Goal: Task Accomplishment & Management: Manage account settings

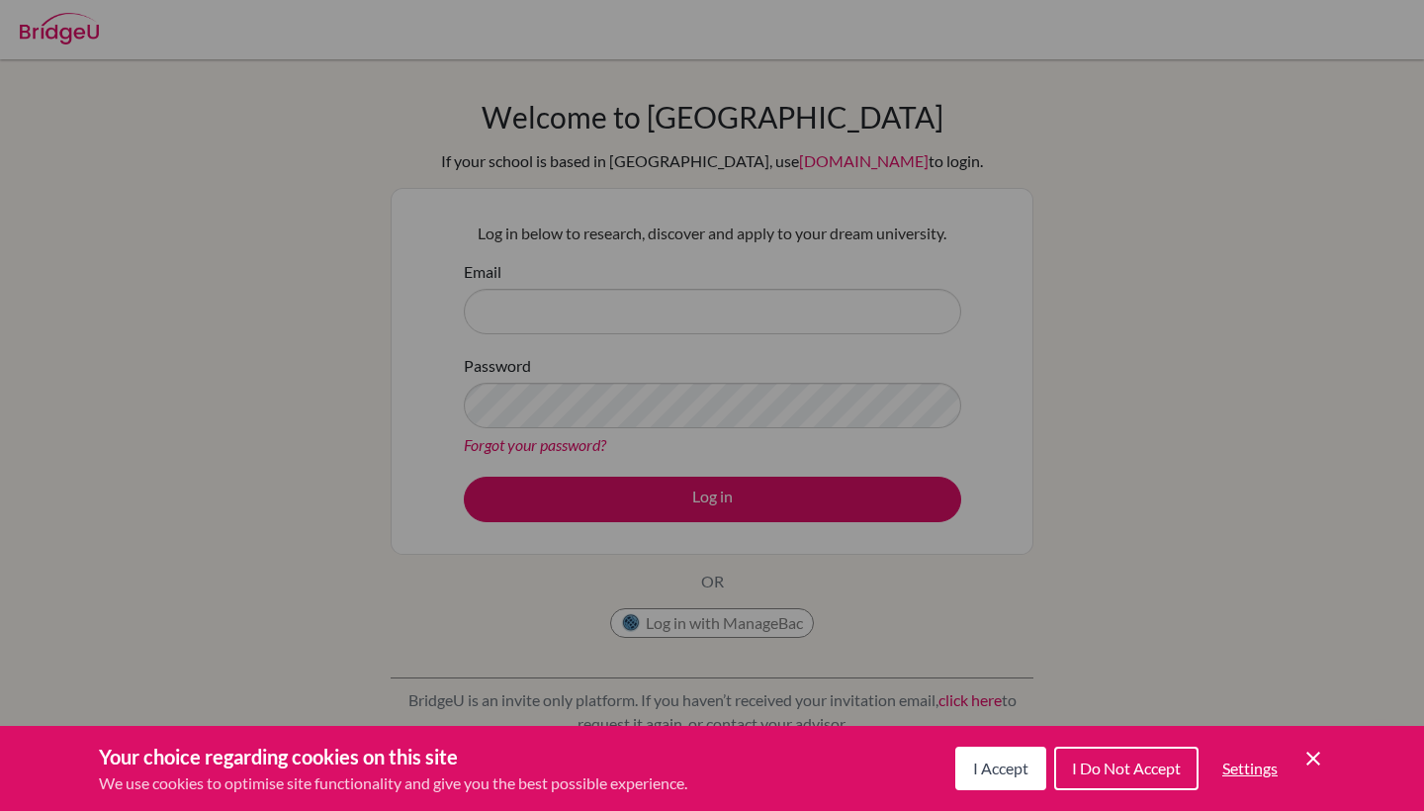
click at [240, 275] on div "Cookie Preferences" at bounding box center [712, 405] width 1424 height 811
click at [994, 740] on div "Your choice regarding cookies on this site We use cookies to optimise site func…" at bounding box center [712, 768] width 1424 height 85
click at [983, 764] on span "I Accept" at bounding box center [1000, 768] width 55 height 19
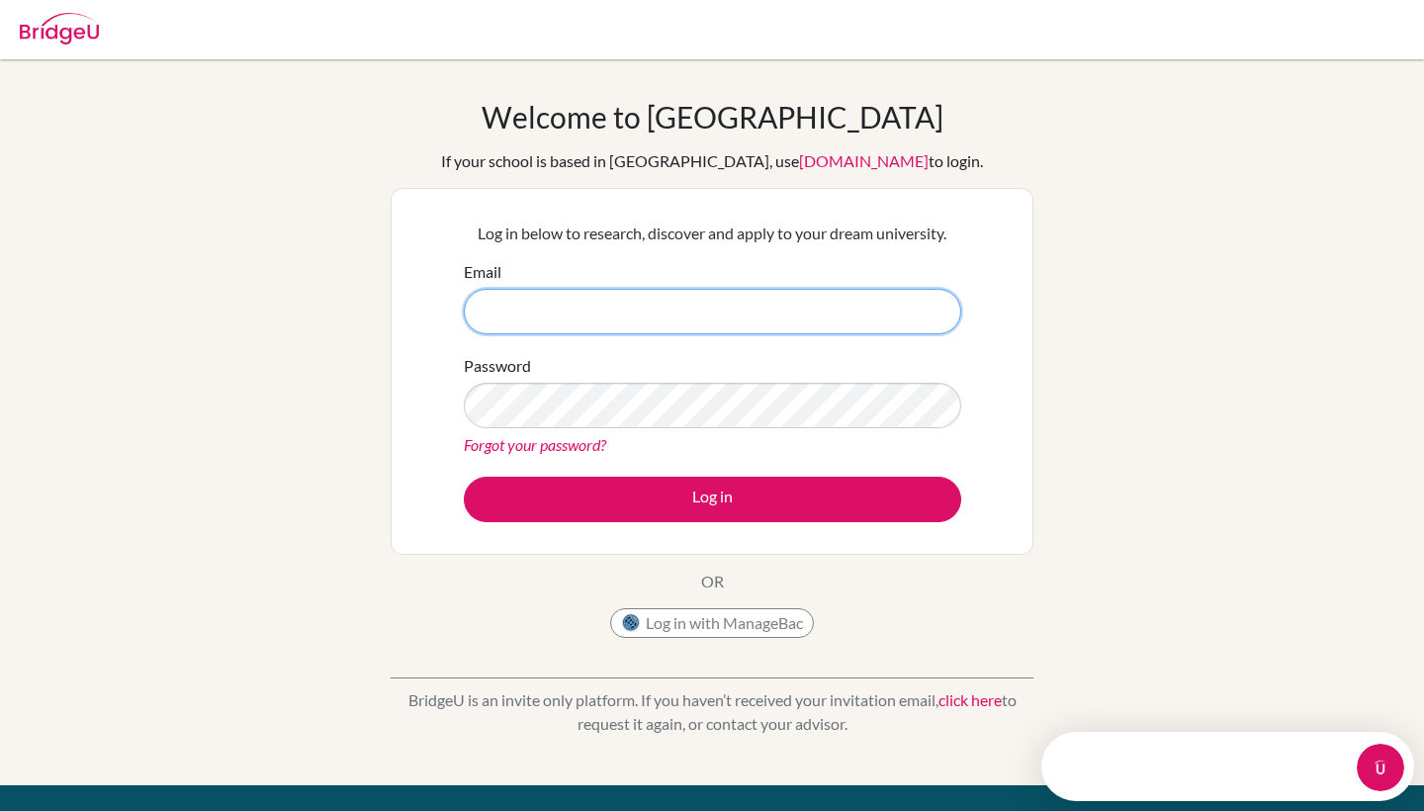
click at [729, 332] on input "Email" at bounding box center [713, 312] width 498 height 46
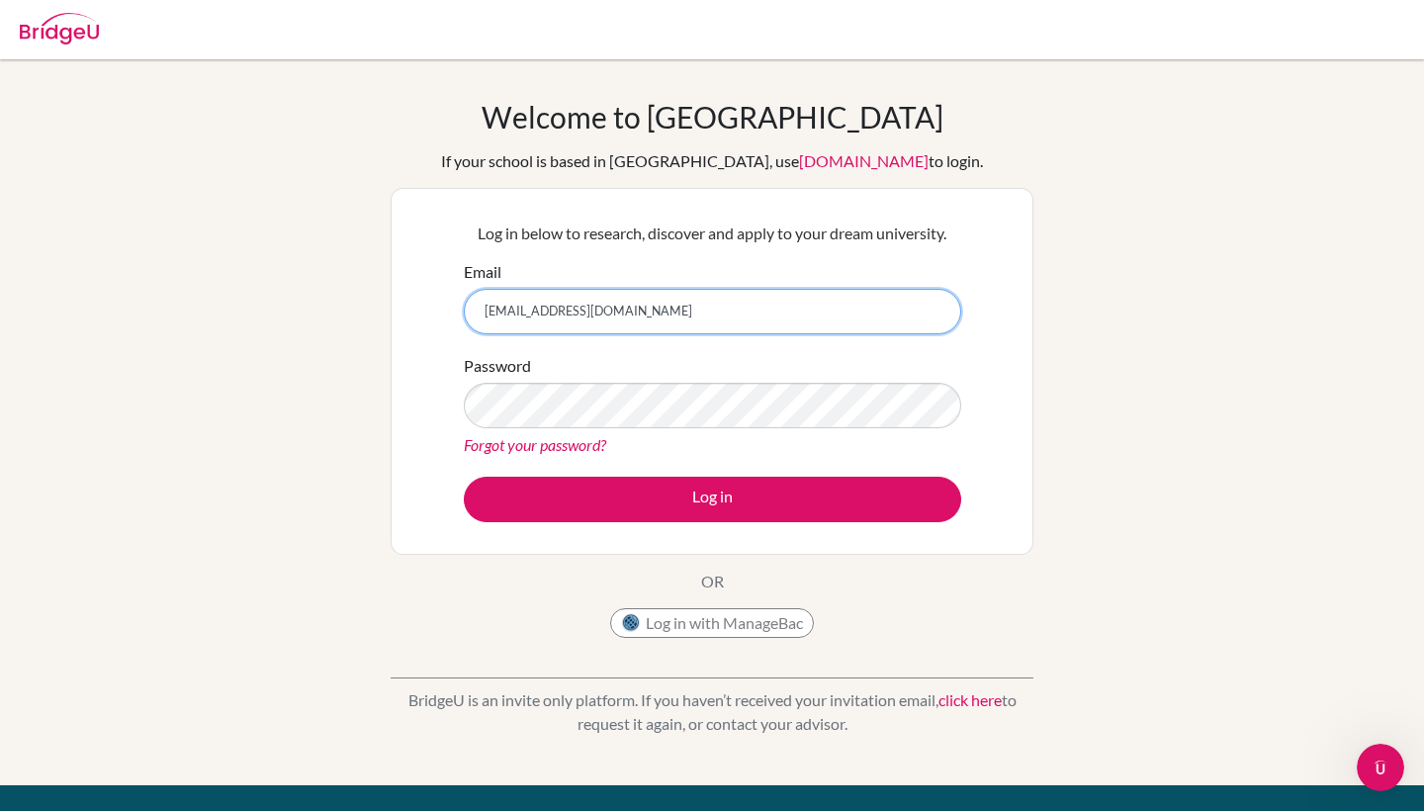
type input "[EMAIL_ADDRESS][DOMAIN_NAME]"
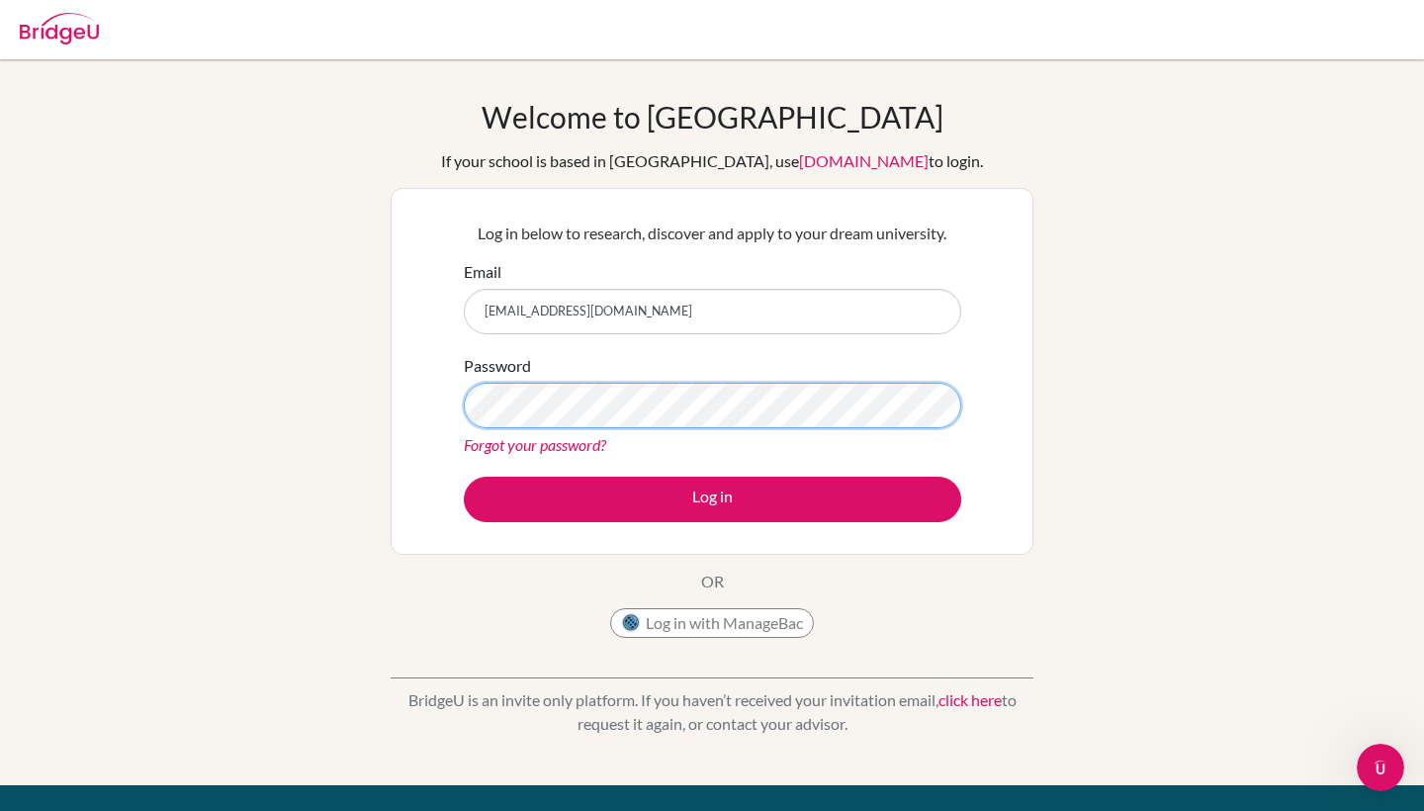
click at [712, 499] on button "Log in" at bounding box center [713, 500] width 498 height 46
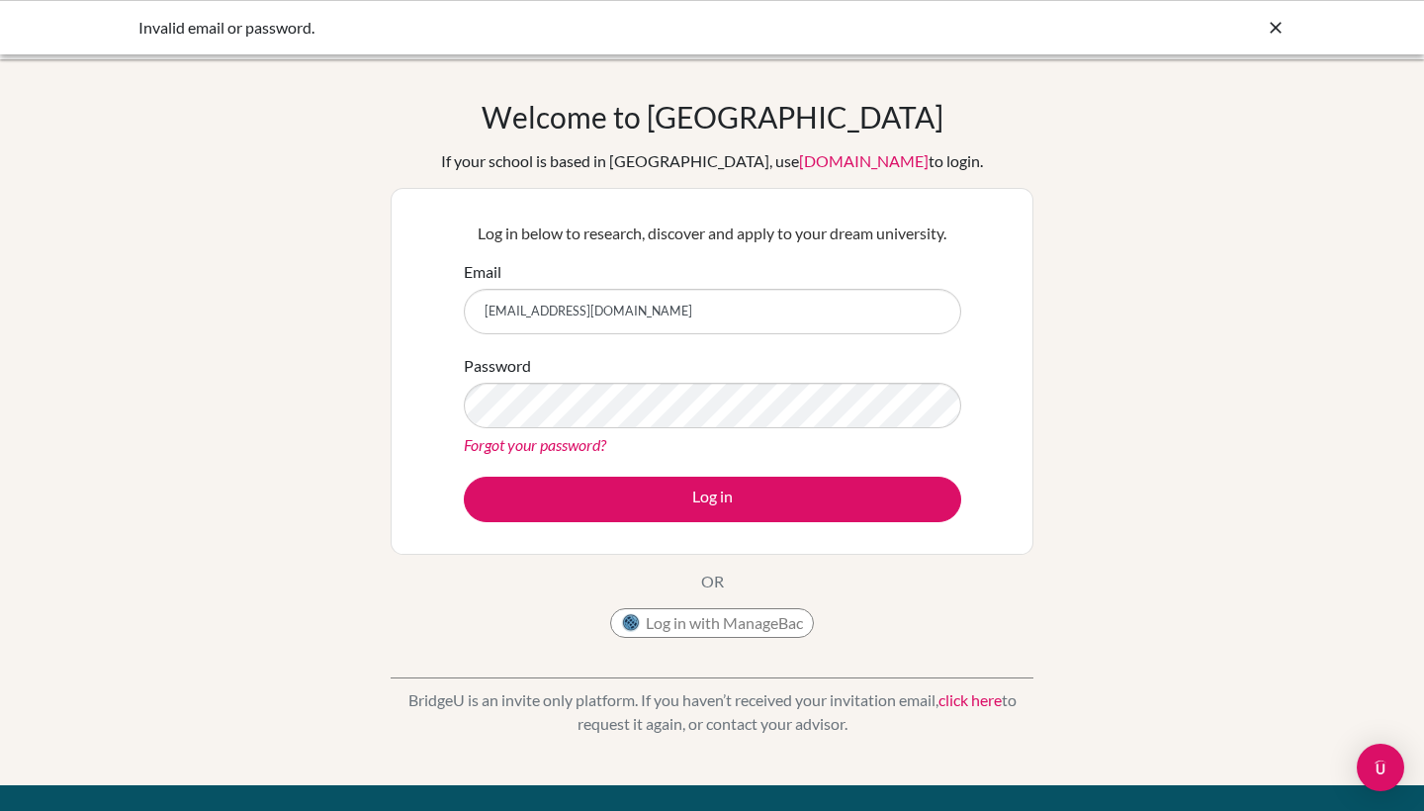
click at [307, 577] on div "Welcome to BridgeU If your school is based in China, use app.bridge-u.com.cn to…" at bounding box center [712, 422] width 1424 height 647
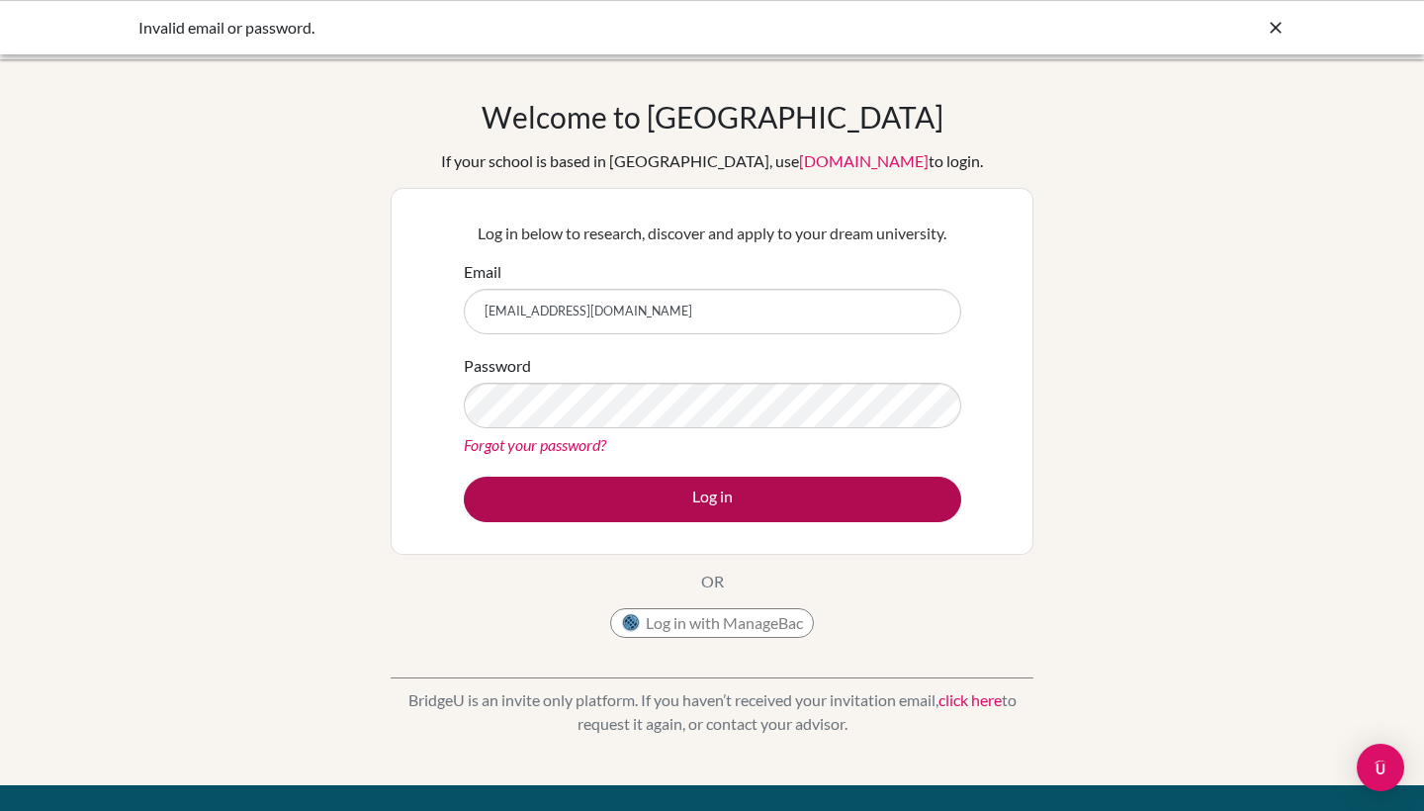
click at [534, 483] on button "Log in" at bounding box center [713, 500] width 498 height 46
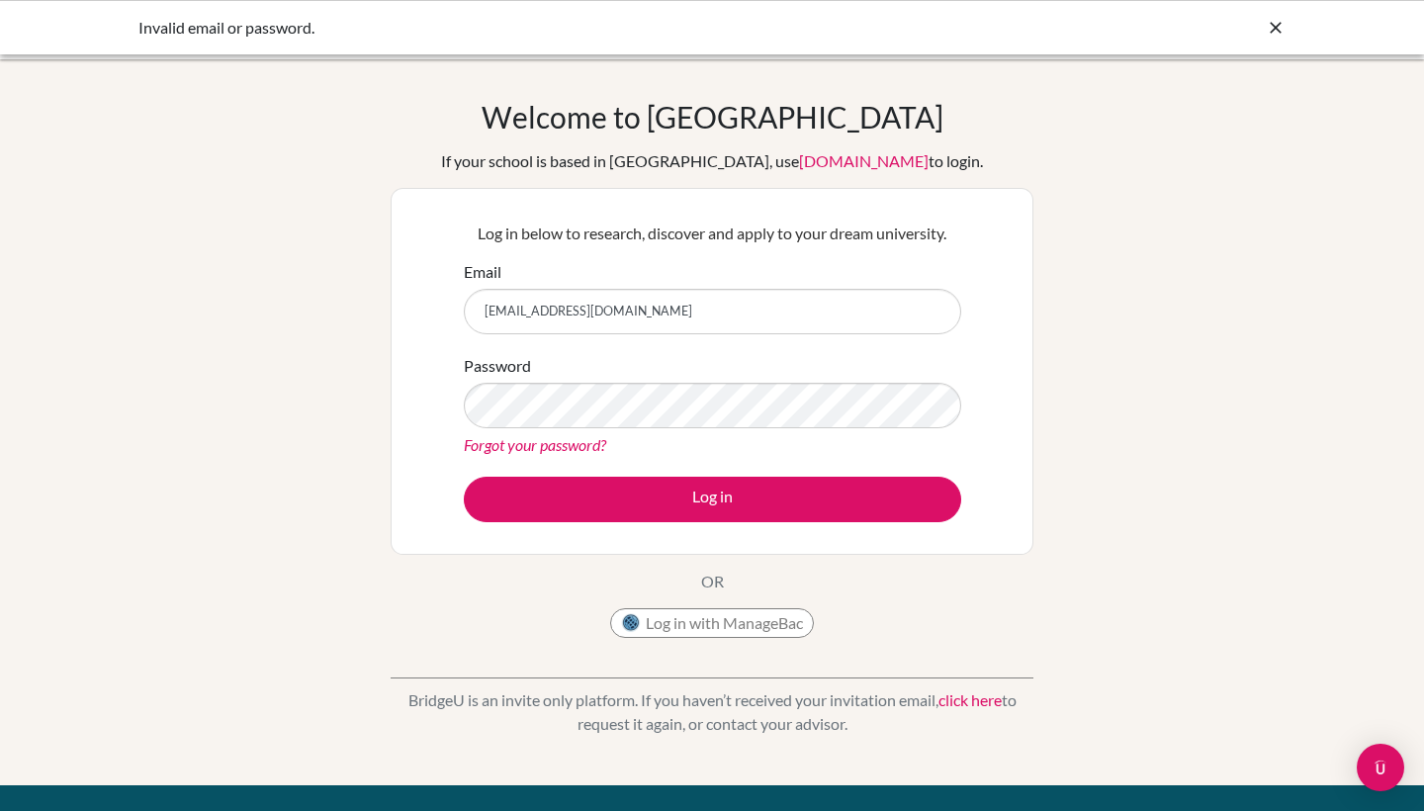
click at [325, 569] on div "Welcome to BridgeU If your school is based in China, use app.bridge-u.com.cn to…" at bounding box center [712, 422] width 1424 height 647
click at [487, 312] on input "[EMAIL_ADDRESS][DOMAIN_NAME]" at bounding box center [713, 312] width 498 height 46
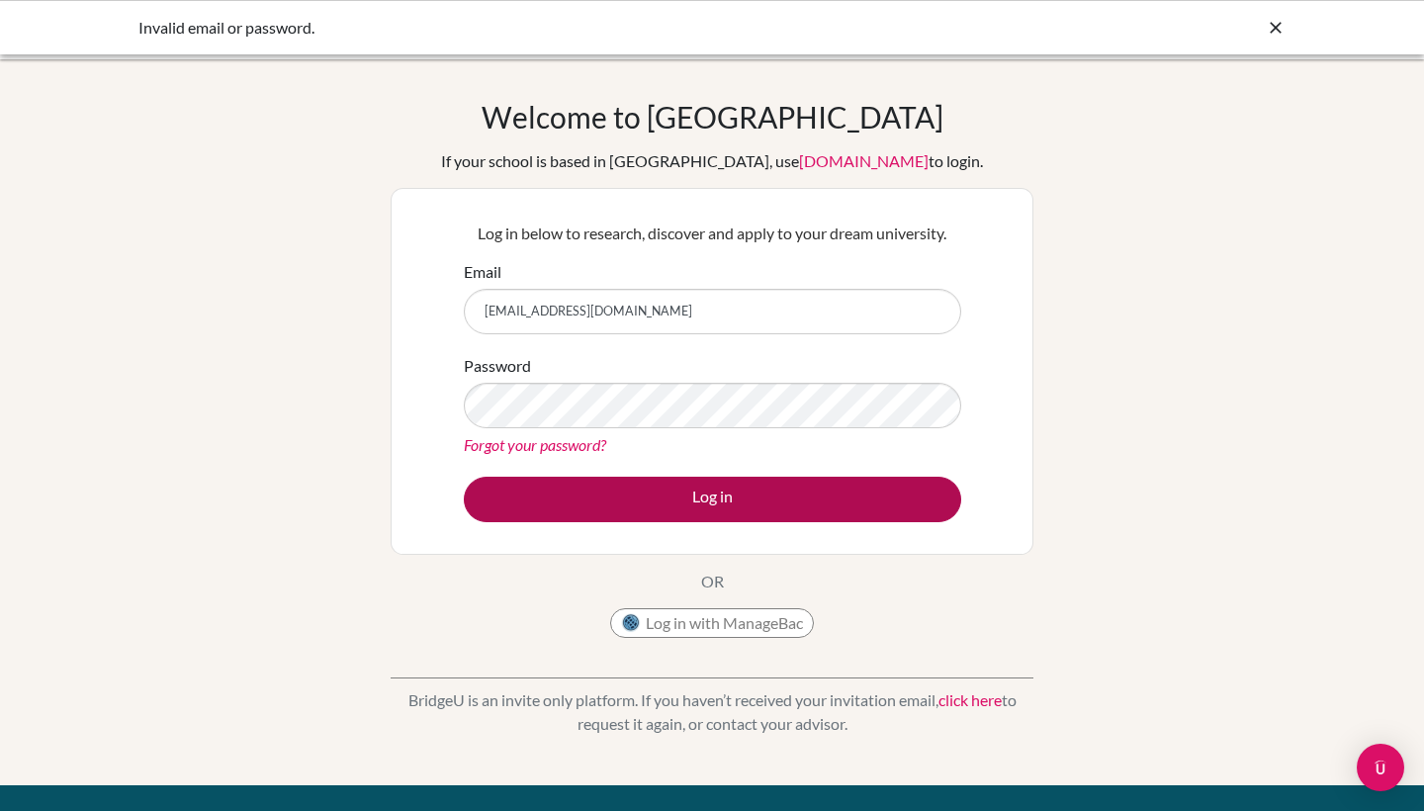
click at [555, 491] on button "Log in" at bounding box center [713, 500] width 498 height 46
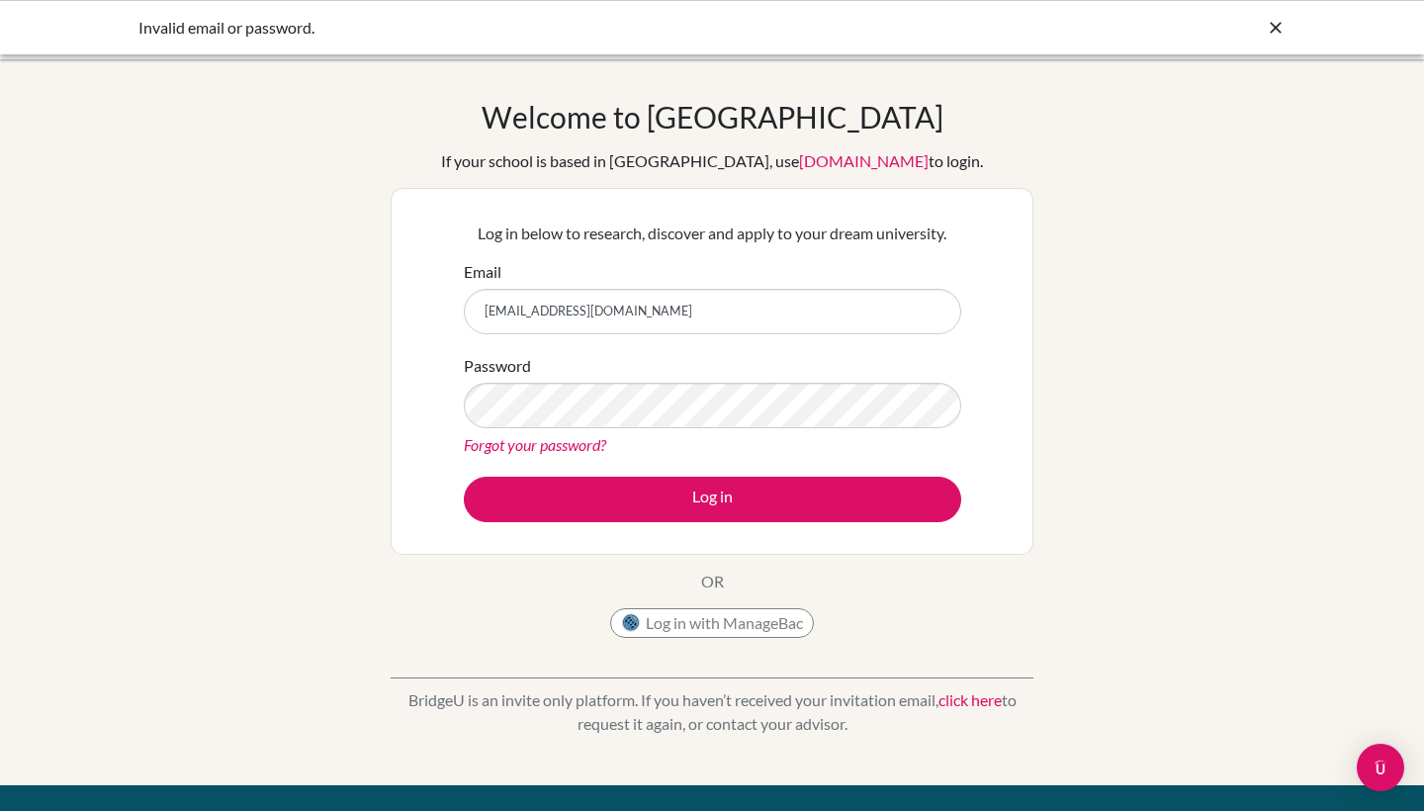
click at [291, 564] on div "Welcome to [GEOGRAPHIC_DATA] If your school is based in [GEOGRAPHIC_DATA], use …" at bounding box center [712, 422] width 1424 height 647
click at [548, 376] on div "Password Forgot your password?" at bounding box center [713, 405] width 498 height 103
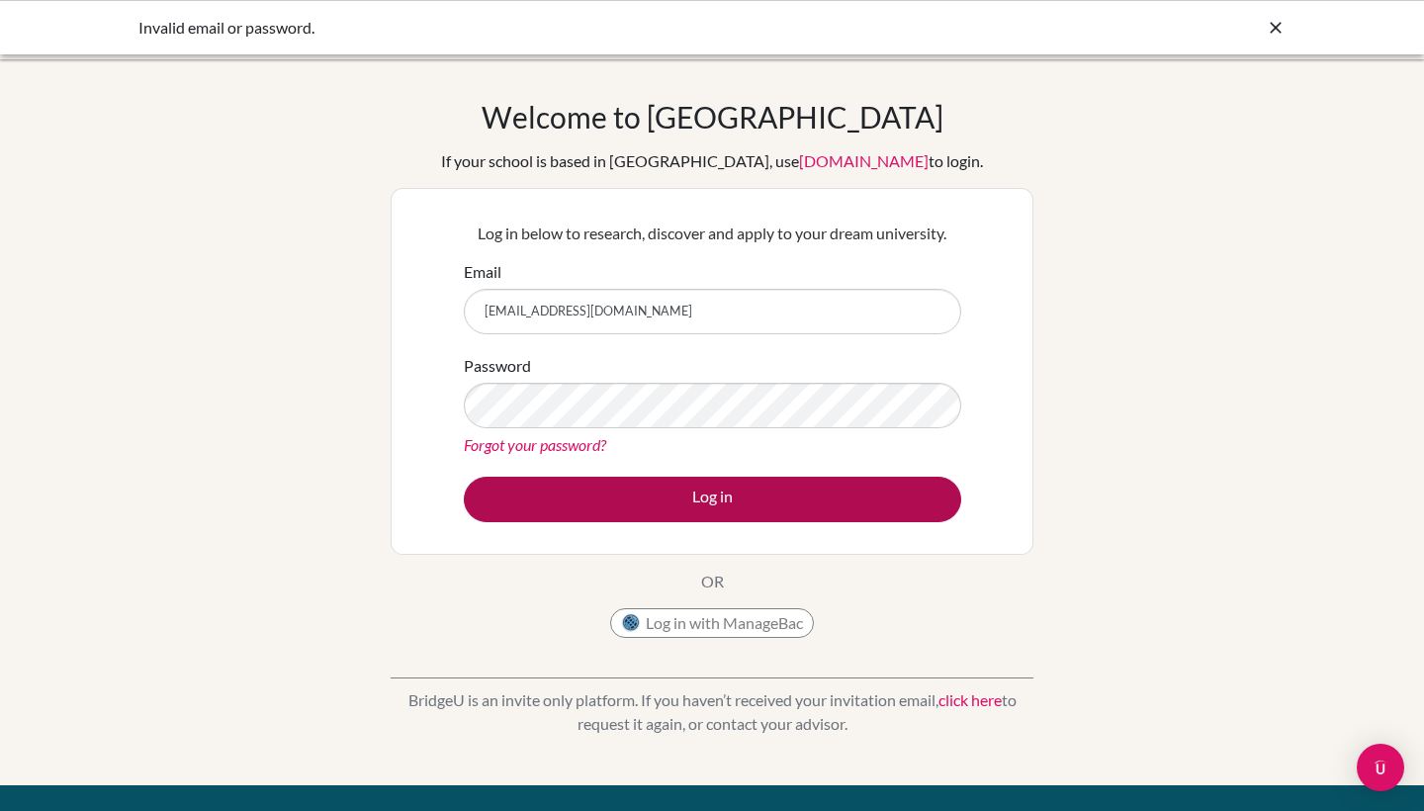
click at [528, 481] on button "Log in" at bounding box center [713, 500] width 498 height 46
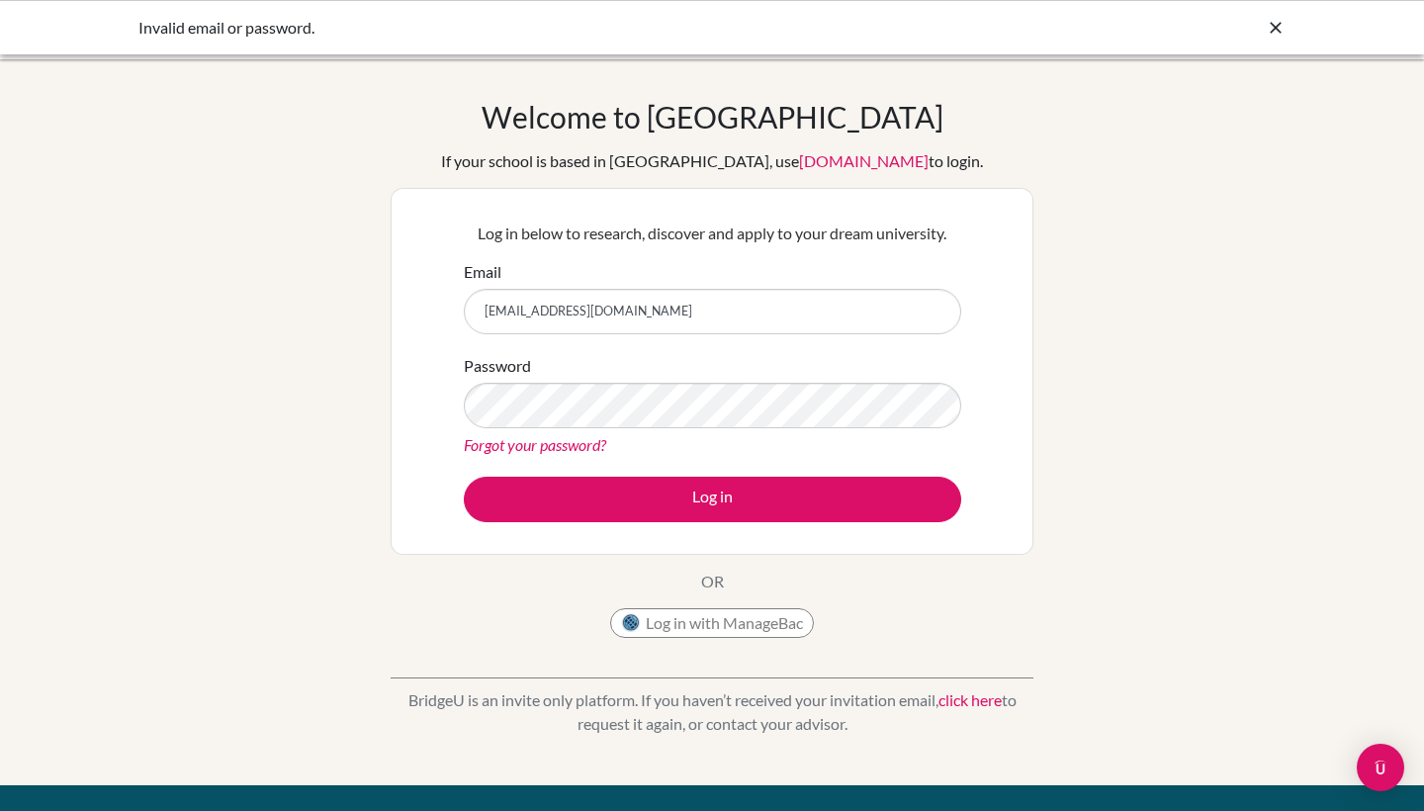
click at [176, 572] on div "Welcome to [GEOGRAPHIC_DATA] If your school is based in [GEOGRAPHIC_DATA], use …" at bounding box center [712, 422] width 1424 height 647
click at [249, 479] on div "Welcome to [GEOGRAPHIC_DATA] If your school is based in [GEOGRAPHIC_DATA], use …" at bounding box center [712, 422] width 1424 height 647
